Goal: Information Seeking & Learning: Learn about a topic

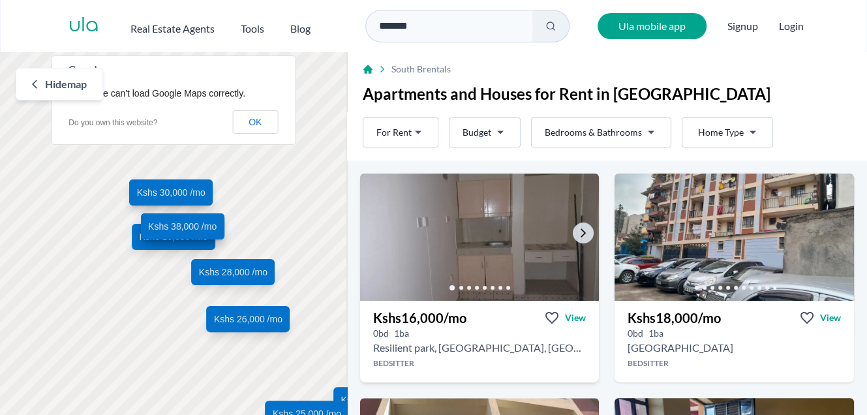
click at [479, 254] on img at bounding box center [479, 237] width 251 height 134
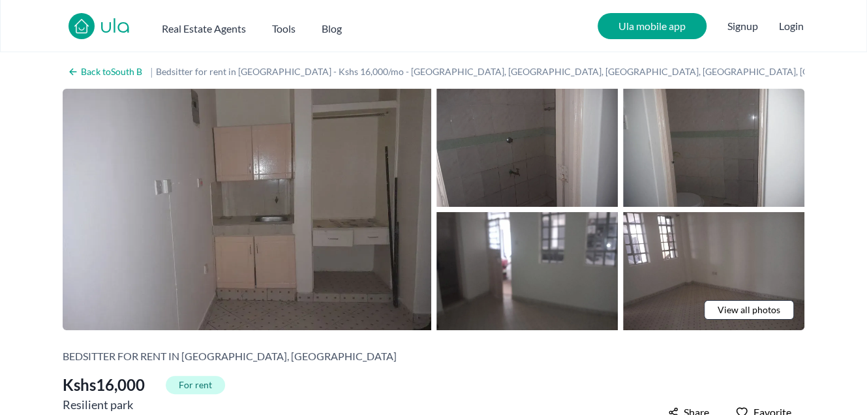
click at [520, 196] on img at bounding box center [527, 148] width 181 height 118
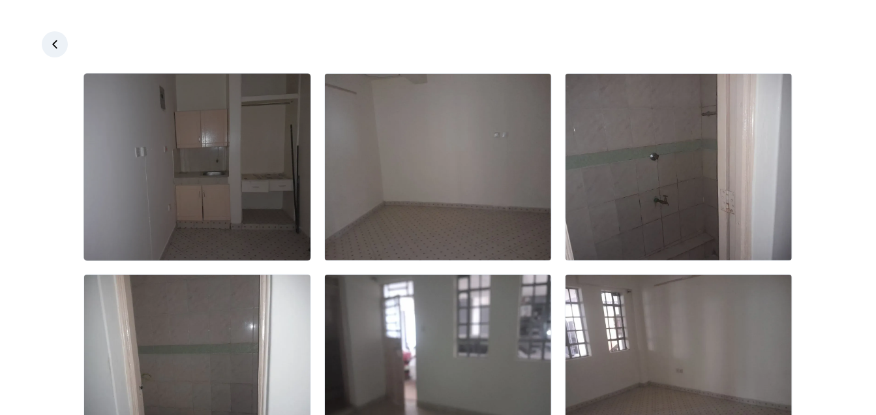
click at [298, 219] on img at bounding box center [197, 167] width 226 height 187
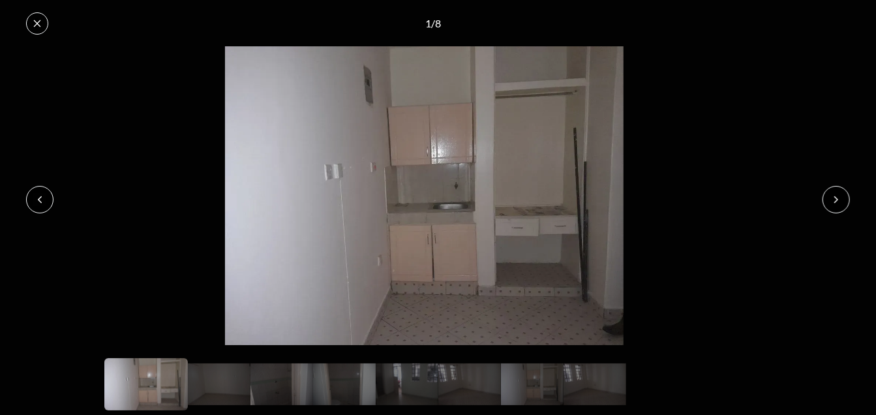
click at [833, 198] on icon at bounding box center [836, 199] width 10 height 10
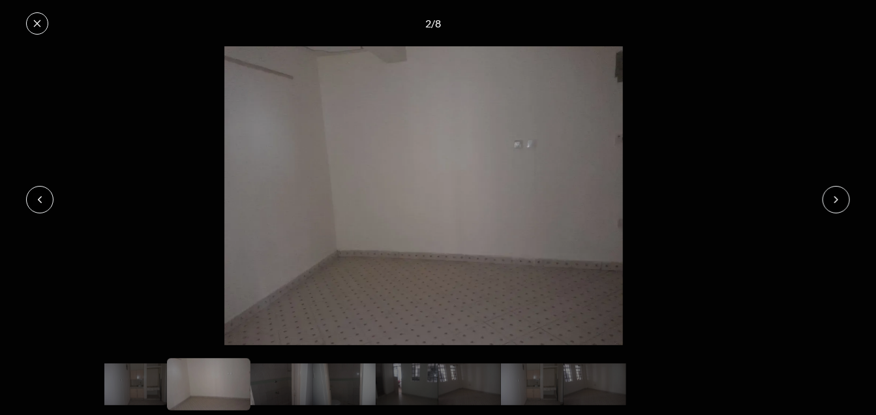
click at [833, 198] on icon at bounding box center [836, 199] width 10 height 10
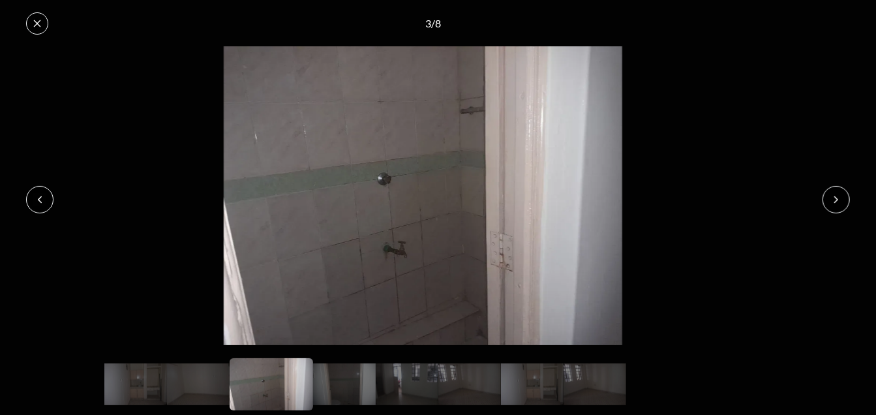
click at [833, 198] on icon at bounding box center [836, 199] width 10 height 10
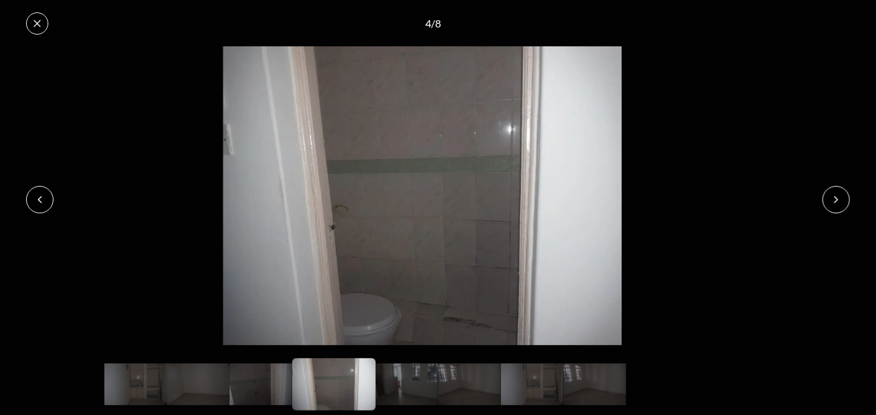
click at [833, 198] on icon at bounding box center [836, 199] width 10 height 10
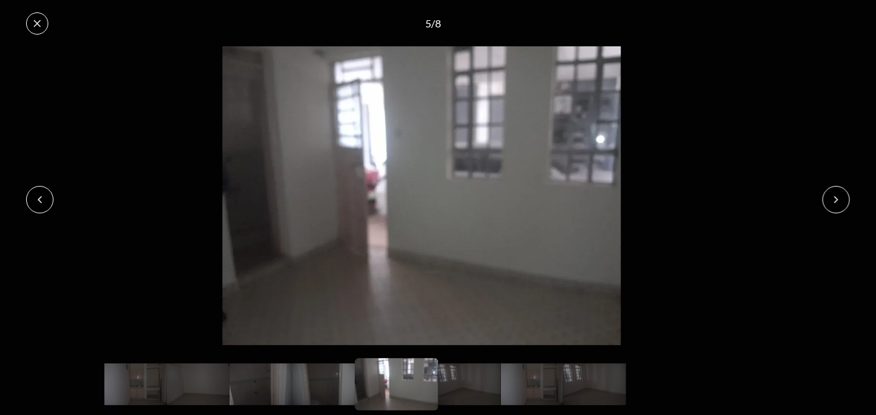
click at [833, 198] on icon at bounding box center [836, 199] width 10 height 10
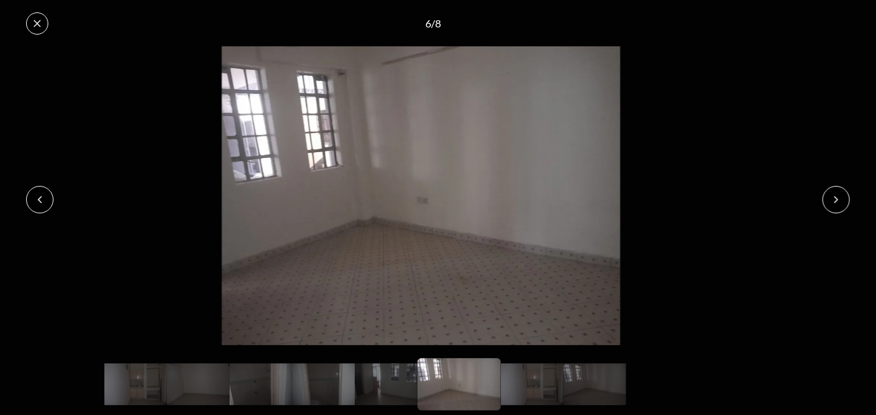
click at [833, 198] on icon at bounding box center [836, 199] width 10 height 10
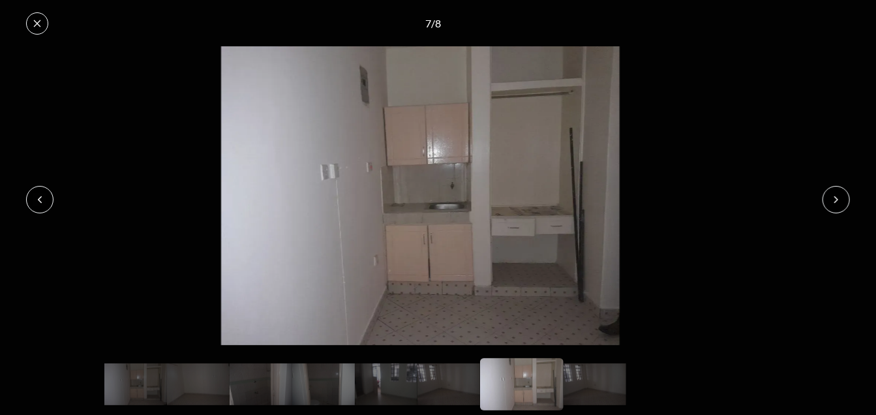
click at [833, 198] on icon at bounding box center [836, 199] width 10 height 10
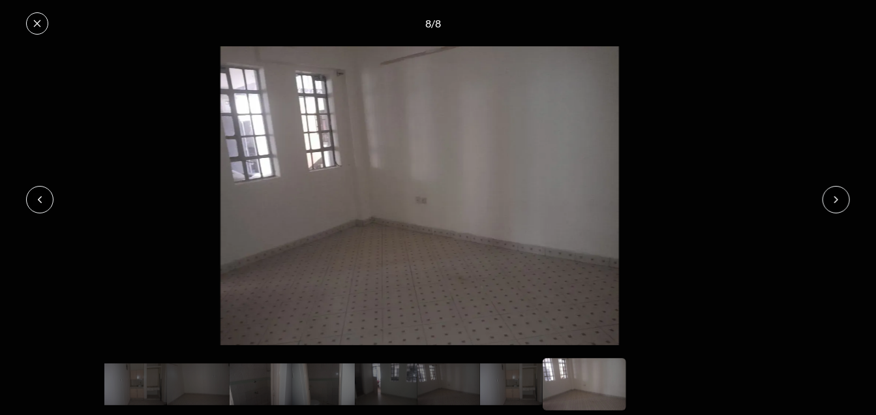
click at [833, 198] on icon at bounding box center [836, 199] width 10 height 10
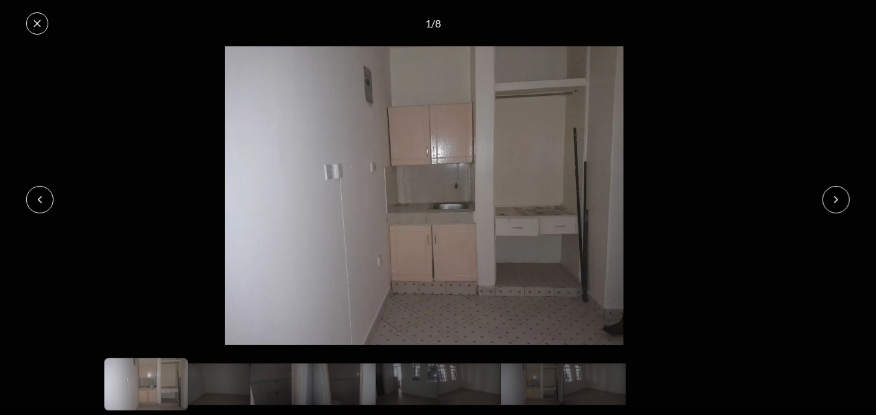
click at [833, 198] on icon at bounding box center [836, 199] width 10 height 10
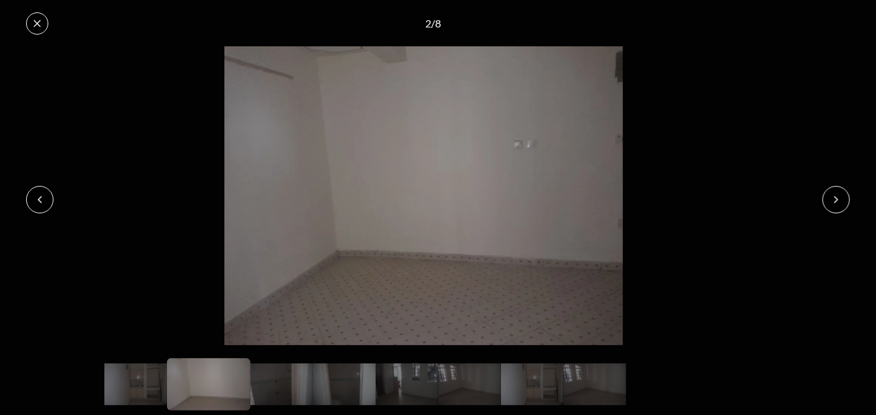
click at [833, 198] on icon at bounding box center [836, 199] width 10 height 10
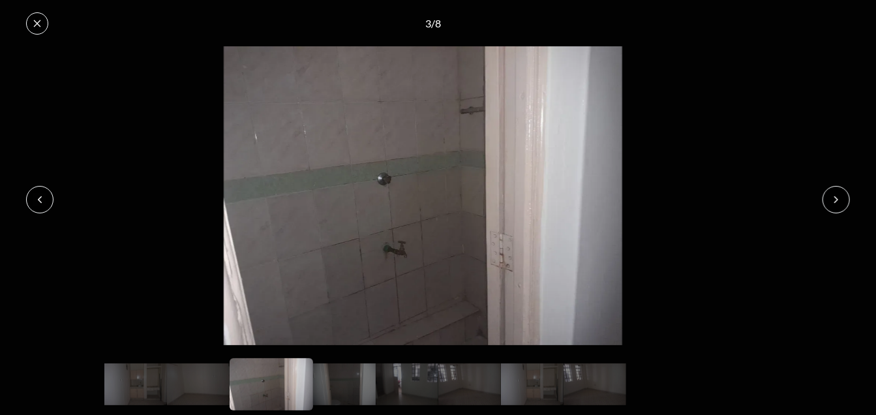
click at [833, 198] on icon at bounding box center [836, 199] width 10 height 10
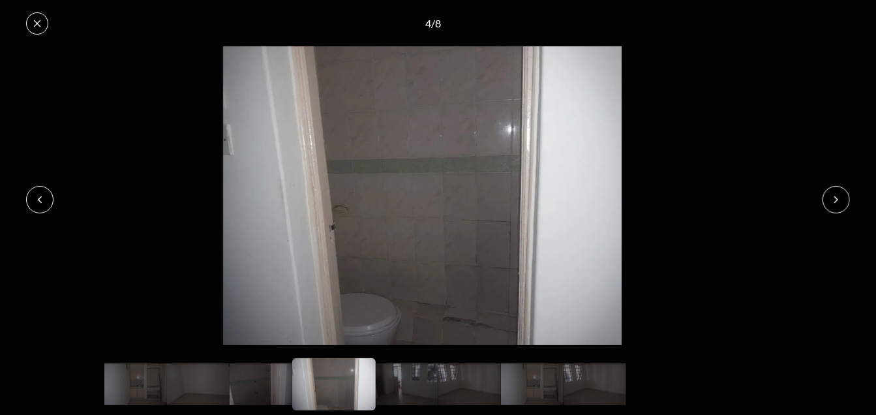
click at [35, 16] on button at bounding box center [37, 23] width 22 height 22
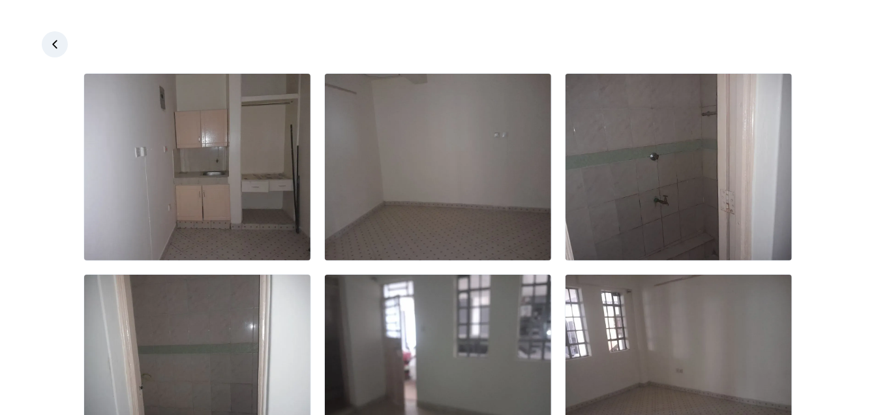
click at [47, 48] on link at bounding box center [55, 44] width 26 height 26
